Goal: Navigation & Orientation: Go to known website

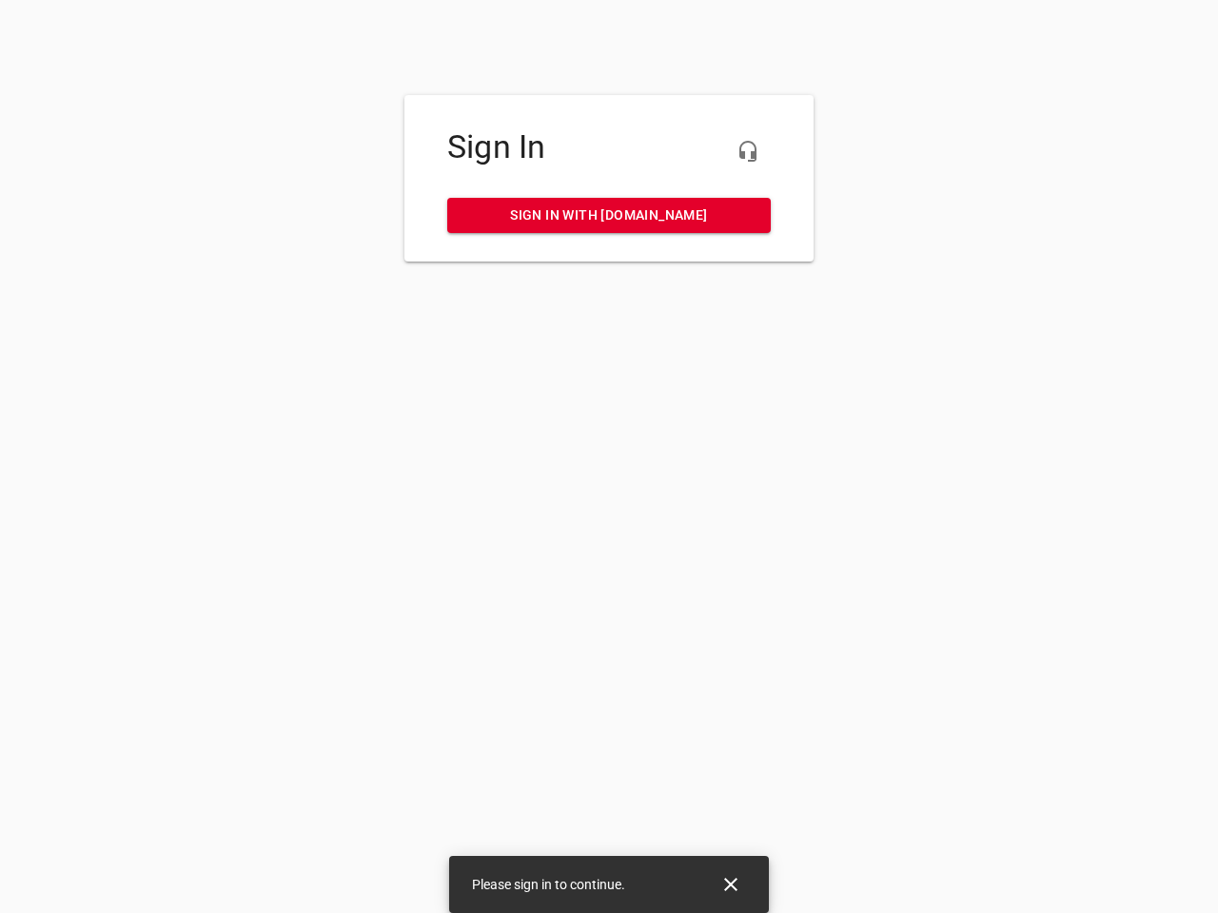
click at [748, 151] on icon "button" at bounding box center [747, 151] width 23 height 23
click at [731, 885] on icon "Close" at bounding box center [730, 884] width 13 height 13
